Goal: Go to known website: Go to known website

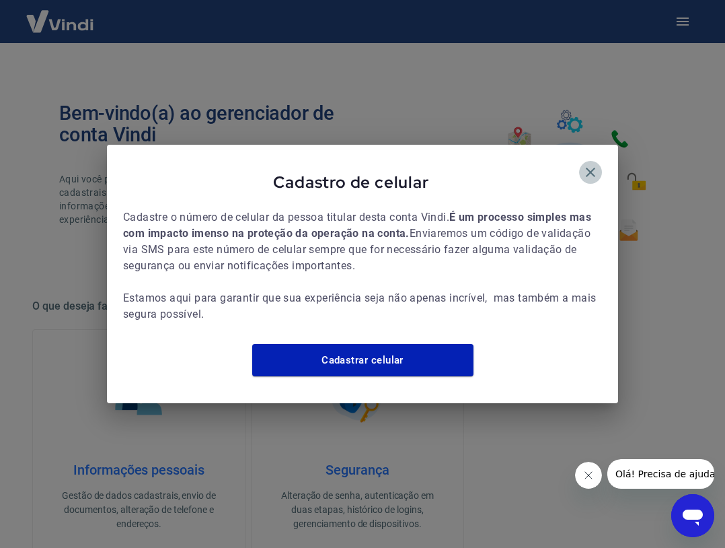
click at [590, 164] on icon "button" at bounding box center [591, 172] width 16 height 16
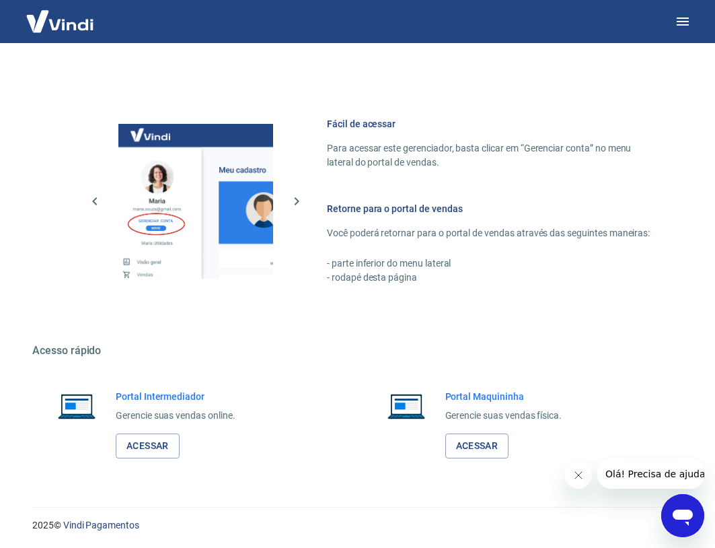
scroll to position [528, 0]
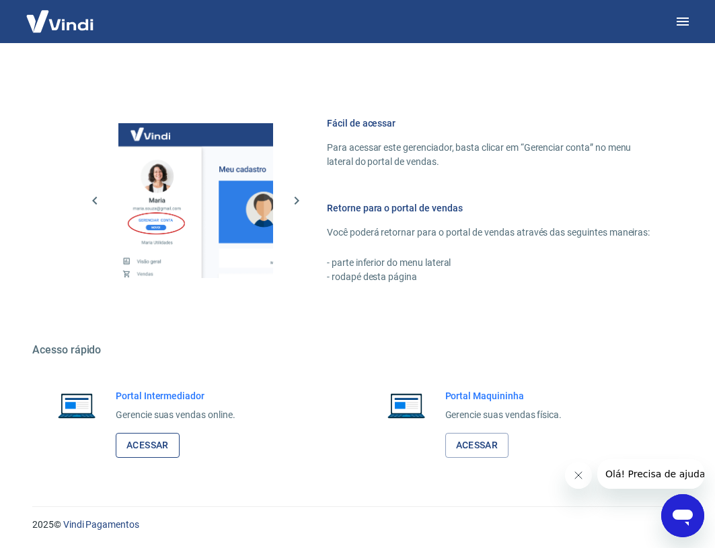
click at [152, 446] on link "Acessar" at bounding box center [148, 445] width 64 height 25
